Goal: Complete application form: Complete application form

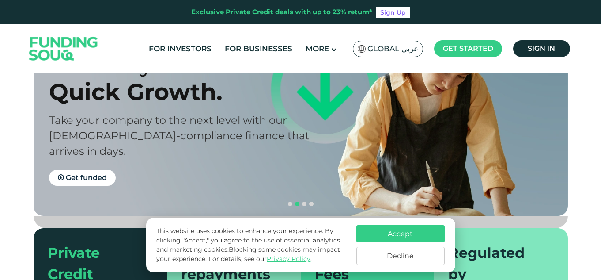
scroll to position [88, 0]
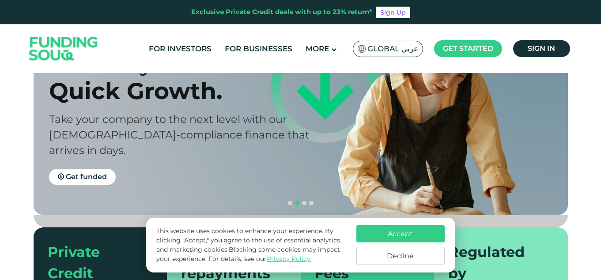
click at [96, 172] on span "Get funded" at bounding box center [86, 176] width 41 height 8
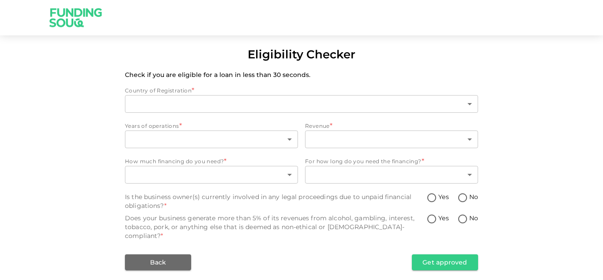
type input "1"
click at [461, 197] on input "No" at bounding box center [462, 198] width 13 height 12
radio input "true"
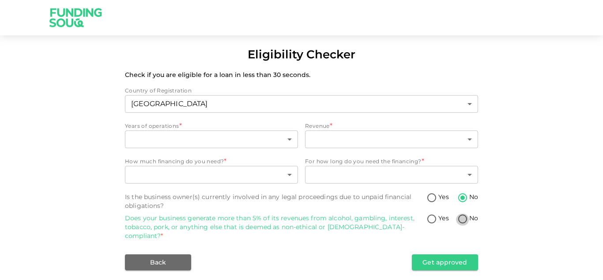
click at [465, 218] on input "No" at bounding box center [462, 219] width 13 height 12
radio input "true"
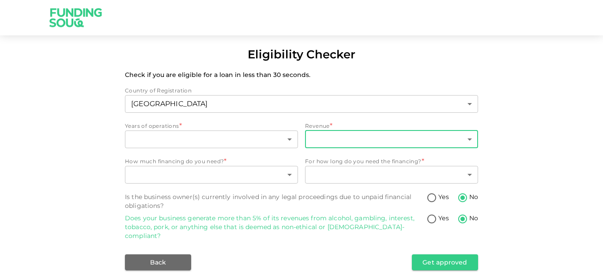
click at [472, 138] on body "Eligibility Checker Check if you are eligible for a loan in less than 30 second…" at bounding box center [301, 140] width 603 height 280
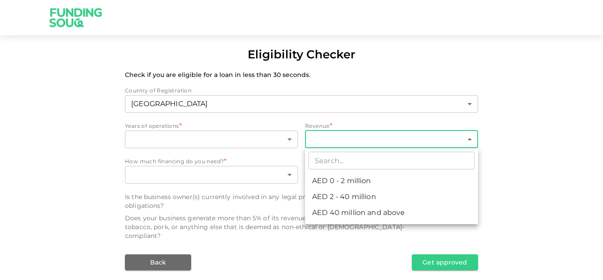
click at [529, 140] on div at bounding box center [301, 140] width 603 height 280
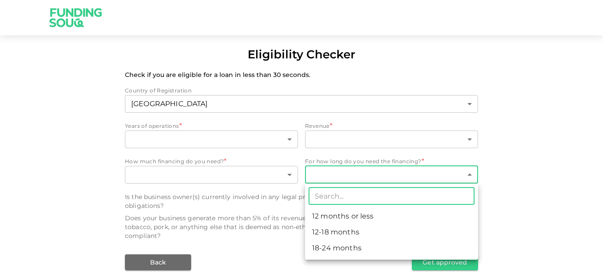
click at [468, 174] on body "Eligibility Checker Check if you are eligible for a loan in less than 30 second…" at bounding box center [301, 140] width 603 height 280
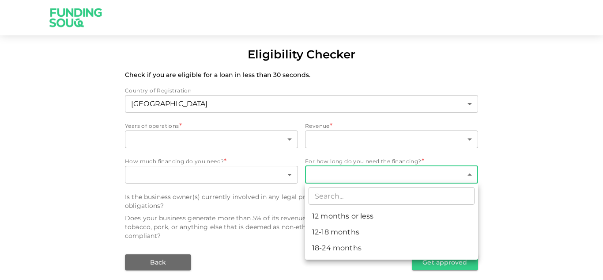
click at [292, 174] on div at bounding box center [301, 140] width 603 height 280
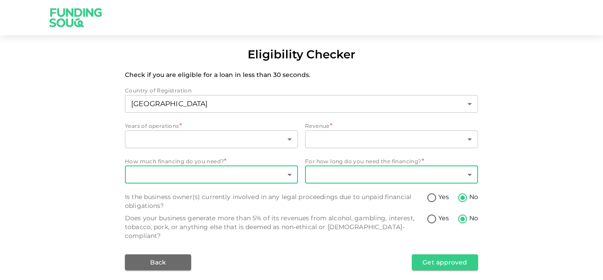
click at [291, 174] on body "Eligibility Checker Check if you are eligible for a loan in less than 30 second…" at bounding box center [301, 140] width 603 height 280
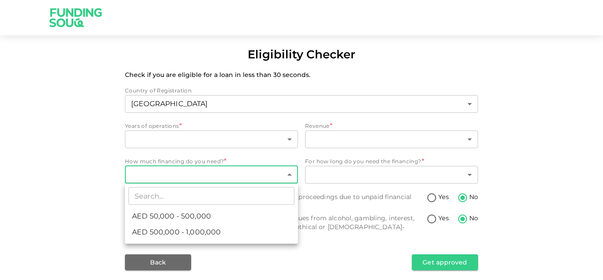
click at [470, 172] on div at bounding box center [301, 140] width 603 height 280
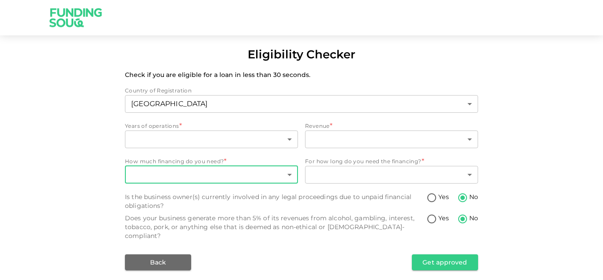
click at [470, 172] on body "Eligibility Checker Check if you are eligible for a loan in less than 30 second…" at bounding box center [301, 140] width 603 height 280
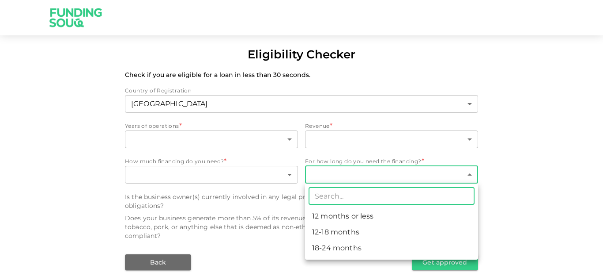
click at [470, 172] on div at bounding box center [301, 140] width 603 height 280
click at [470, 172] on body "Eligibility Checker Check if you are eligible for a loan in less than 30 second…" at bounding box center [301, 140] width 603 height 280
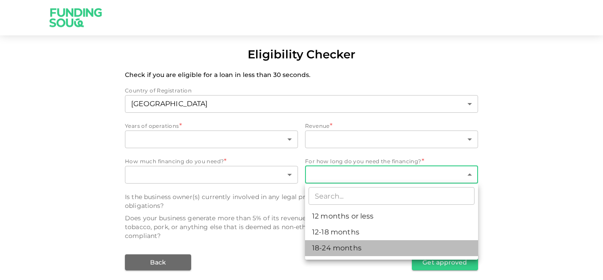
click at [420, 246] on li "18-24 months" at bounding box center [391, 248] width 173 height 16
type input "3"
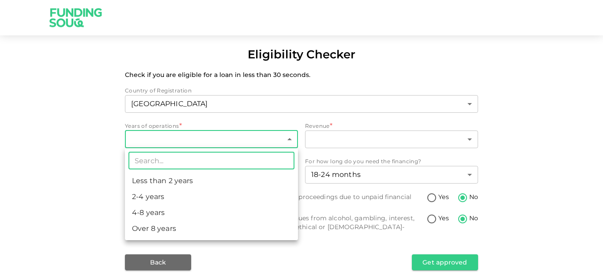
click at [291, 138] on body "Eligibility Checker Check if you are eligible for a loan in less than 30 second…" at bounding box center [301, 140] width 603 height 280
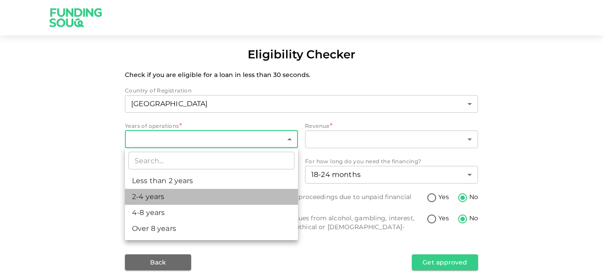
click at [248, 203] on li "2-4 years" at bounding box center [211, 197] width 173 height 16
type input "2"
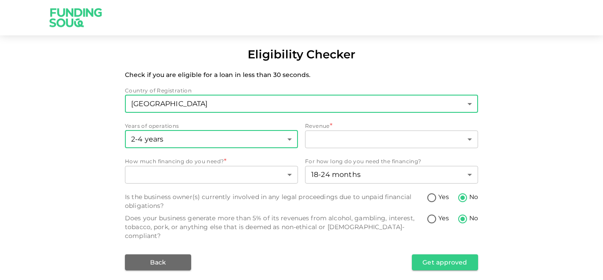
click at [471, 104] on body "Eligibility Checker Check if you are eligible for a loan in less than 30 second…" at bounding box center [301, 140] width 603 height 280
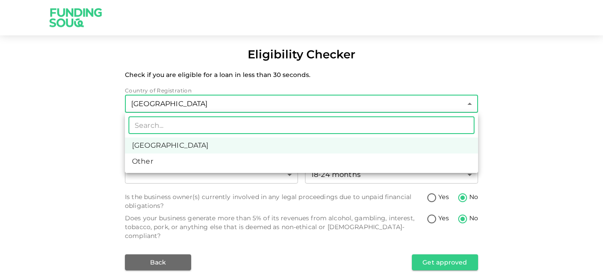
click at [403, 162] on li "Other" at bounding box center [301, 161] width 353 height 16
type input "3"
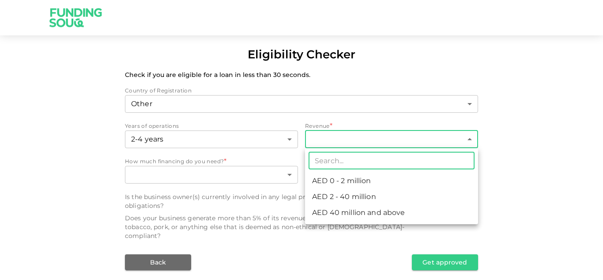
click at [472, 138] on body "Eligibility Checker Check if you are eligible for a loan in less than 30 second…" at bounding box center [301, 140] width 603 height 280
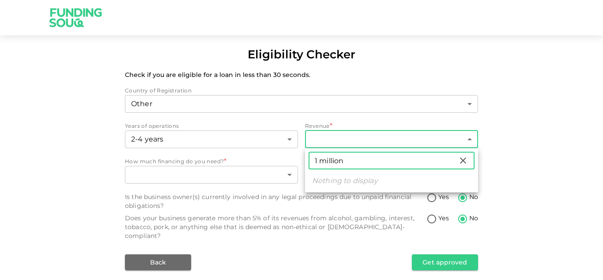
type input "1 million"
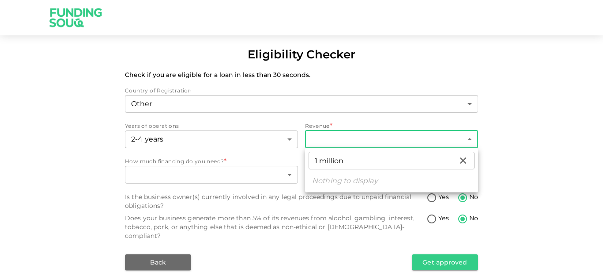
click at [256, 175] on div at bounding box center [301, 140] width 603 height 280
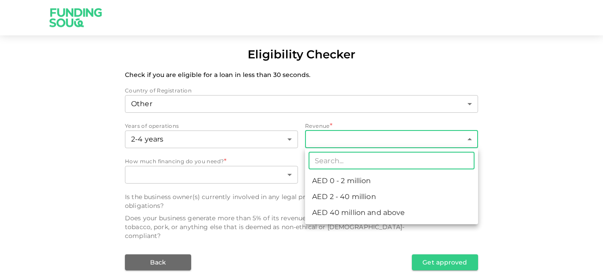
click at [471, 137] on body "Eligibility Checker Check if you are eligible for a loan in less than 30 second…" at bounding box center [301, 140] width 603 height 280
click at [471, 137] on div at bounding box center [301, 140] width 603 height 280
click at [471, 137] on body "Eligibility Checker Check if you are eligible for a loan in less than 30 second…" at bounding box center [301, 140] width 603 height 280
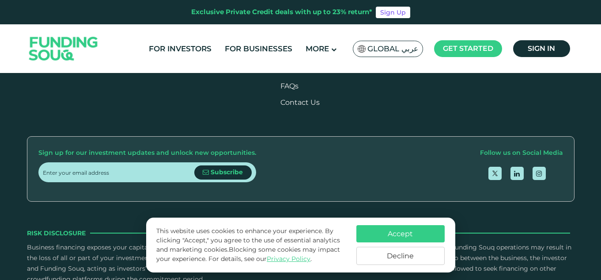
scroll to position [1095, 0]
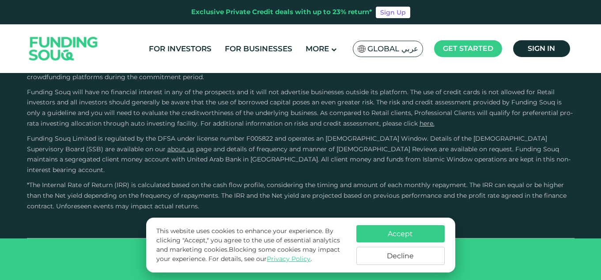
type tc-range-slider "4"
